Goal: Task Accomplishment & Management: Manage account settings

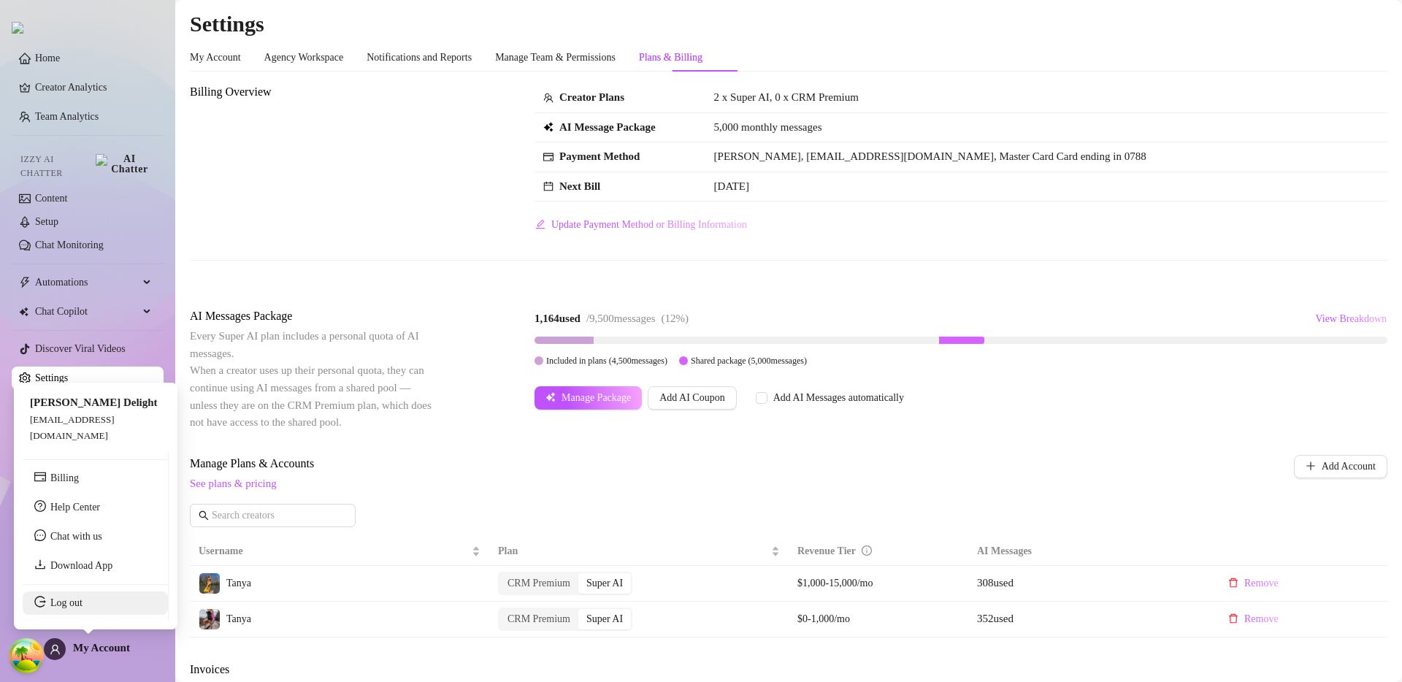
click at [83, 608] on link "Log out" at bounding box center [66, 602] width 32 height 11
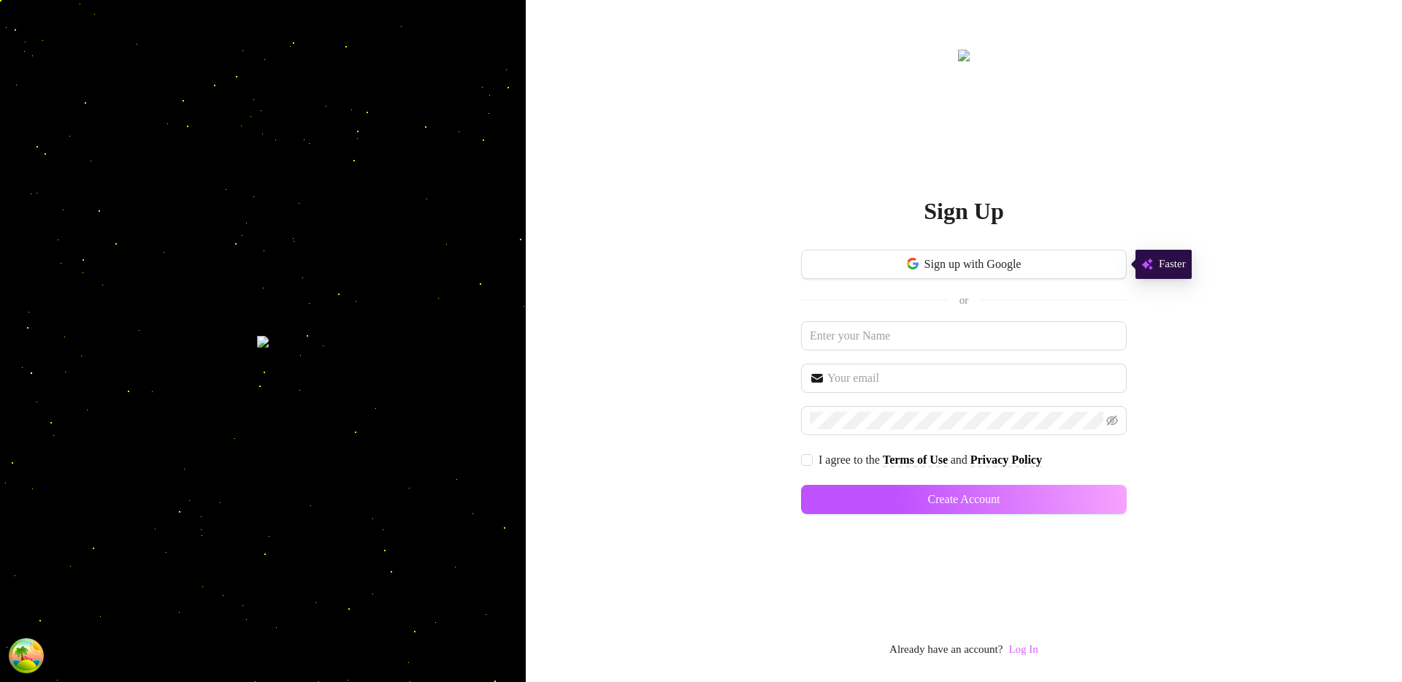
click at [1033, 653] on link "Log In" at bounding box center [1022, 649] width 29 height 12
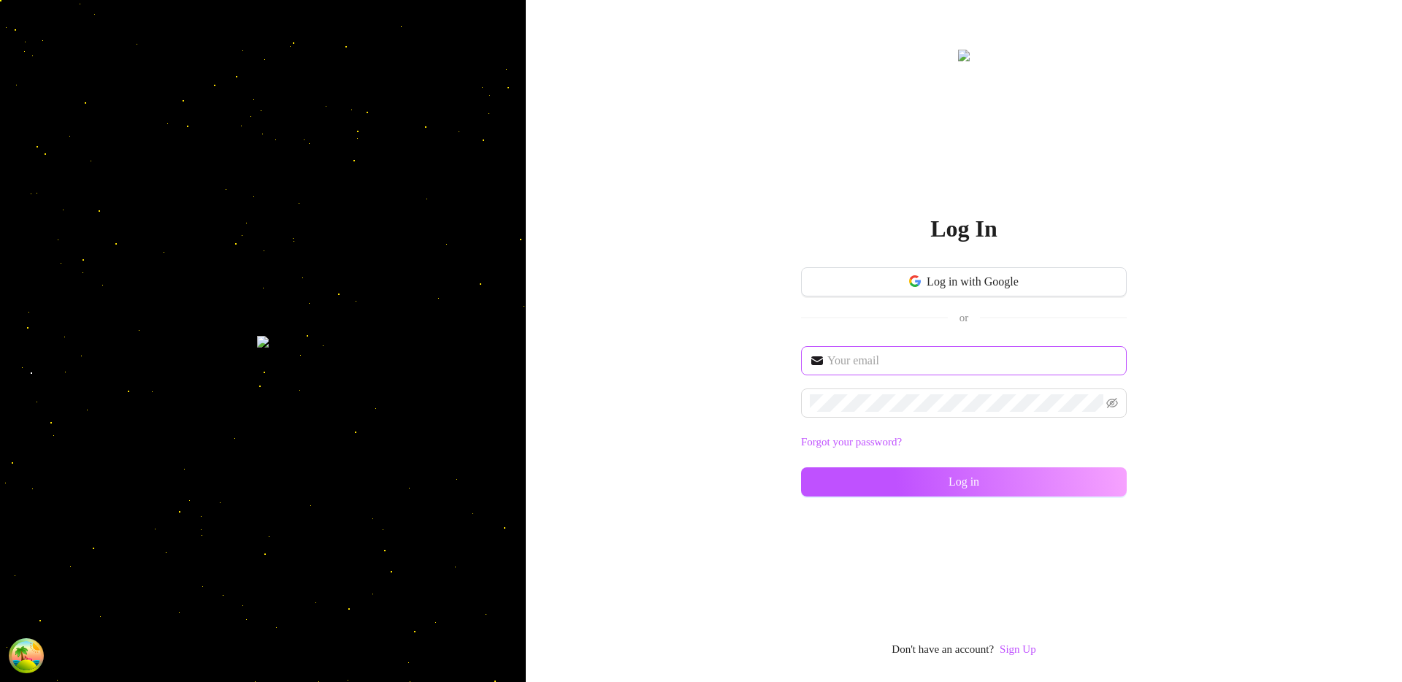
click at [902, 372] on span at bounding box center [964, 360] width 326 height 29
click at [909, 364] on input "text" at bounding box center [972, 361] width 291 height 18
click at [911, 353] on input "im@supercreator.app" at bounding box center [972, 361] width 291 height 18
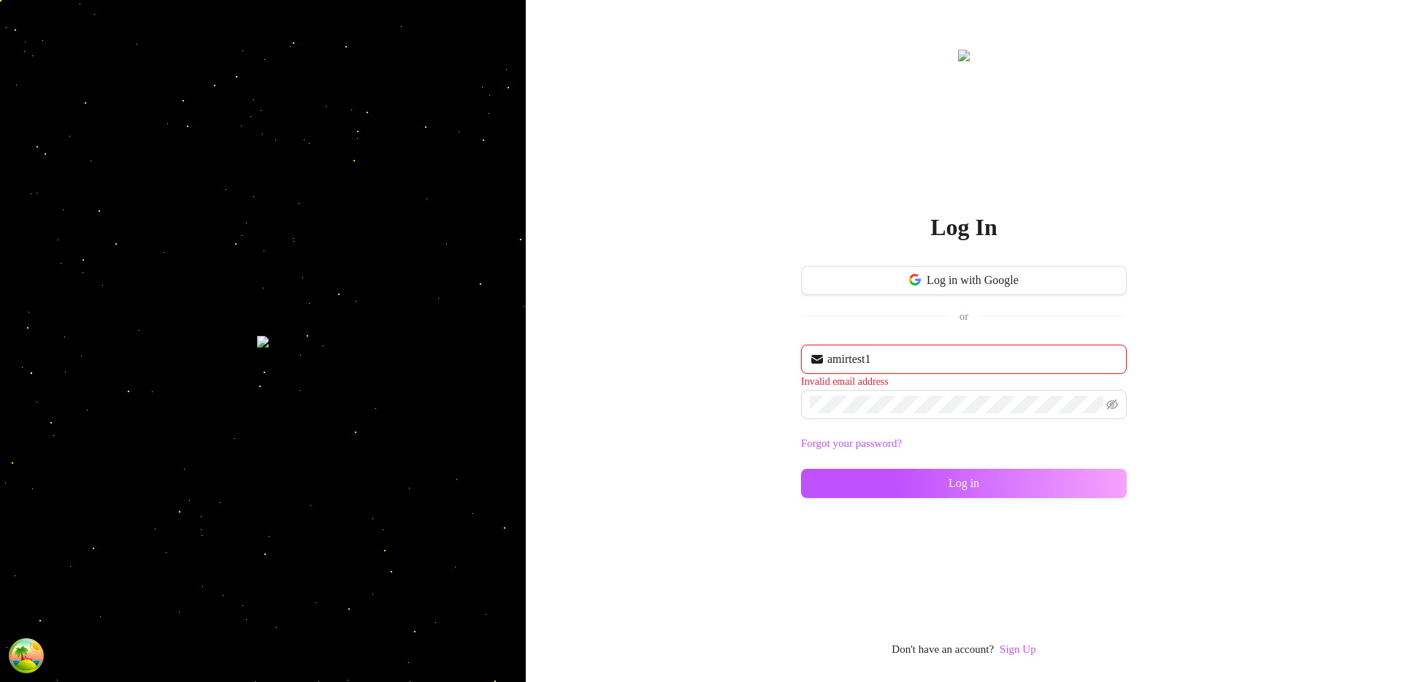
type input "amirtest16@amirtest16.com"
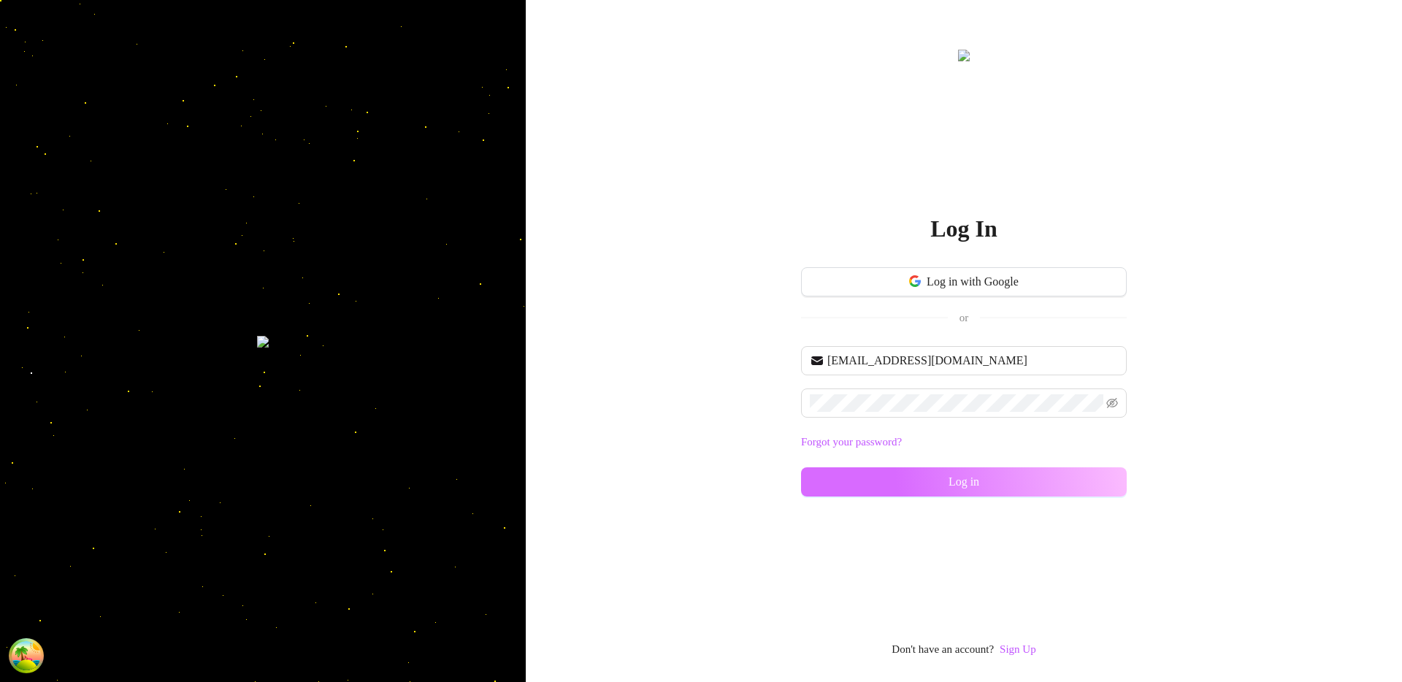
click at [876, 474] on button "Log in" at bounding box center [964, 481] width 326 height 29
